Goal: Task Accomplishment & Management: Use online tool/utility

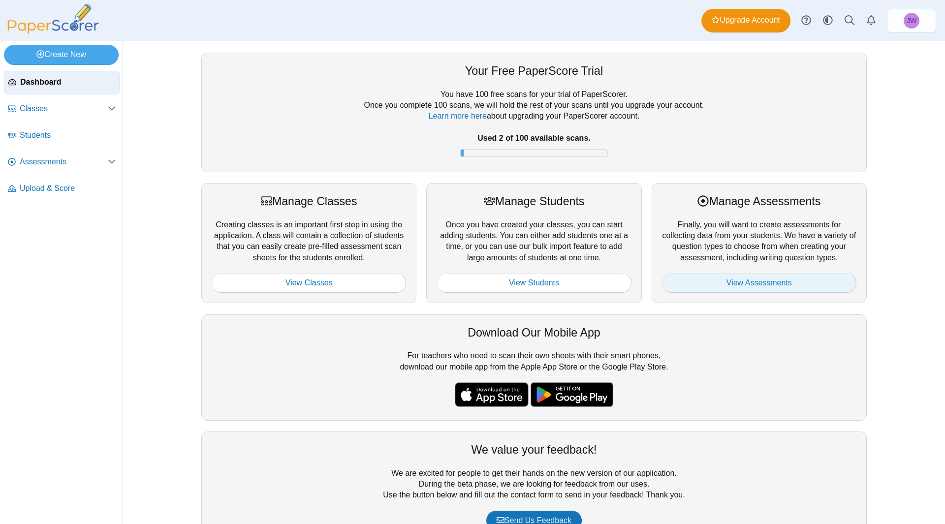
drag, startPoint x: 788, startPoint y: 283, endPoint x: 733, endPoint y: 283, distance: 55.1
click at [788, 283] on link "View Assessments" at bounding box center [759, 283] width 194 height 20
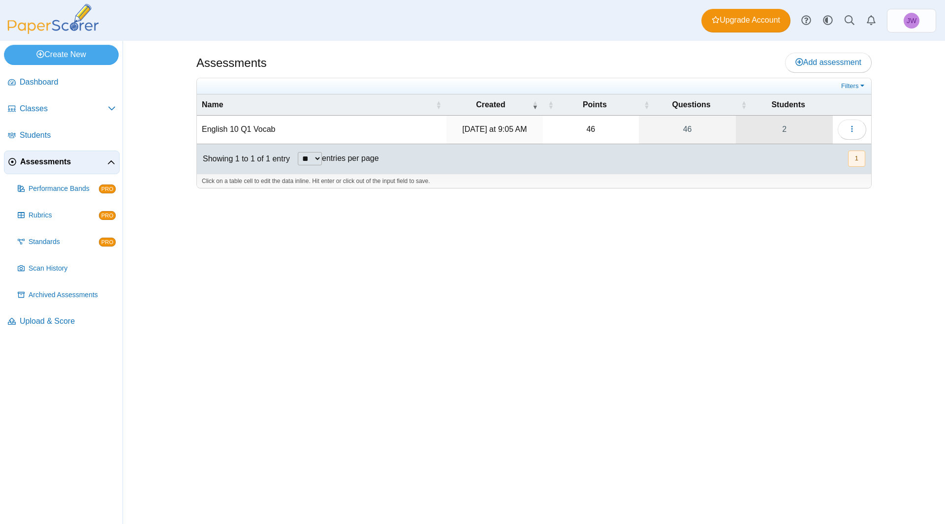
click at [784, 130] on link "2" at bounding box center [784, 130] width 97 height 28
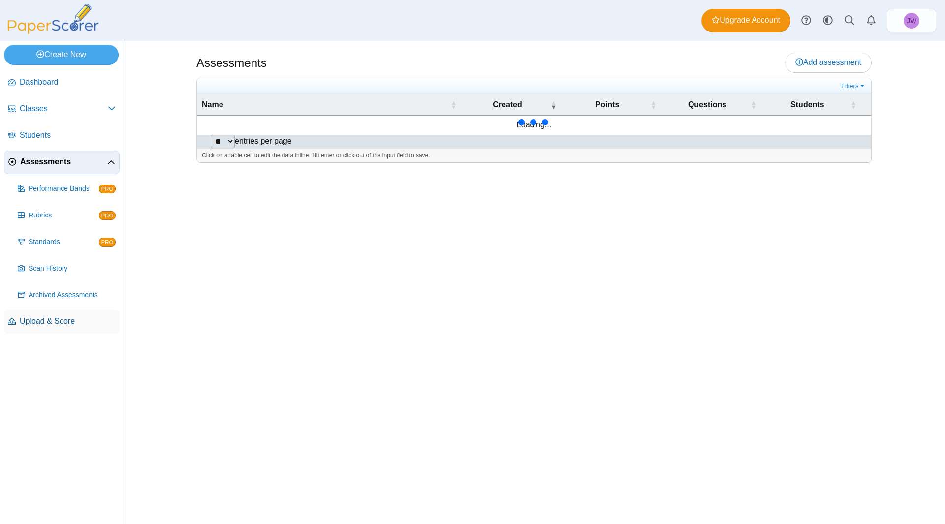
click at [50, 320] on span "Upload & Score" at bounding box center [68, 321] width 96 height 11
